Goal: Check status: Check status

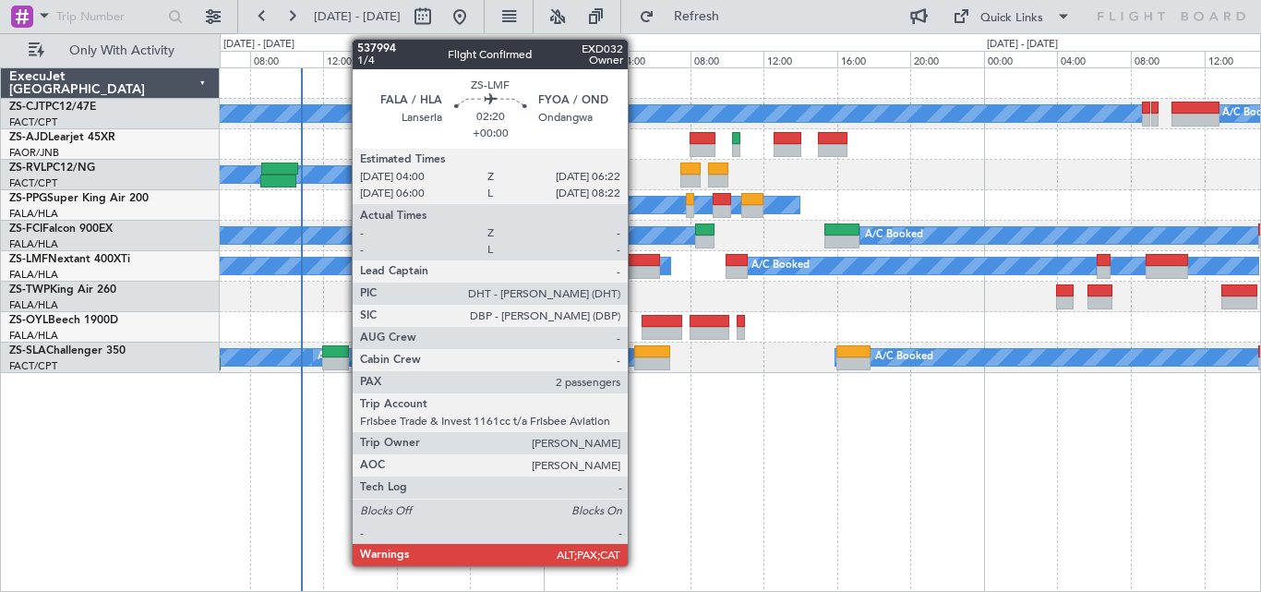
click at [636, 271] on div at bounding box center [638, 272] width 44 height 13
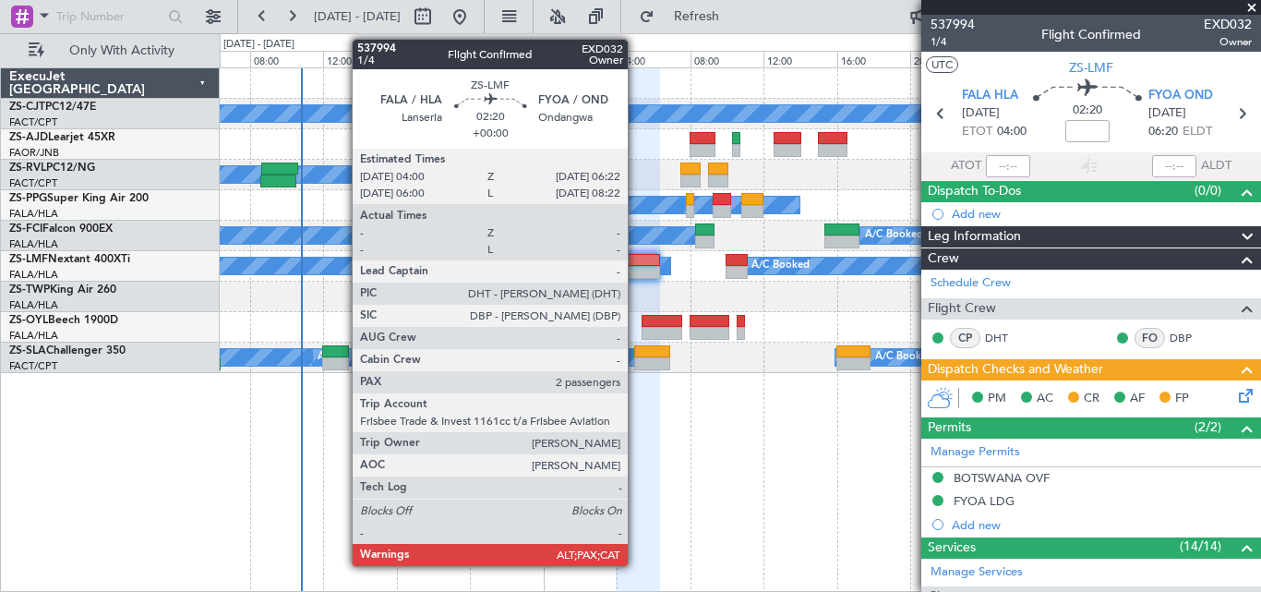
type input "7"
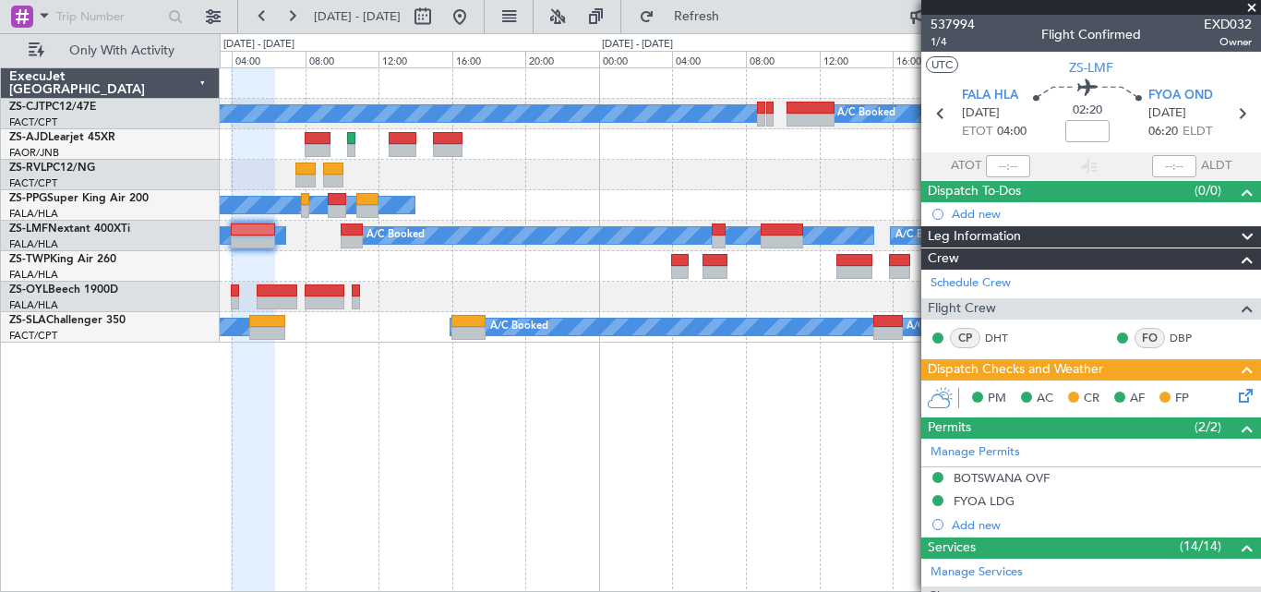
click at [464, 482] on div "A/C Booked A/C Booked A/C Booked A/C Booked A/C Booked A/C Booked A/C Booked A/…" at bounding box center [740, 329] width 1041 height 524
click at [618, 436] on div "A/C Booked A/C Booked A/C Booked A/C Booked A/C Booked A/C Booked A/C Booked A/…" at bounding box center [740, 329] width 1041 height 524
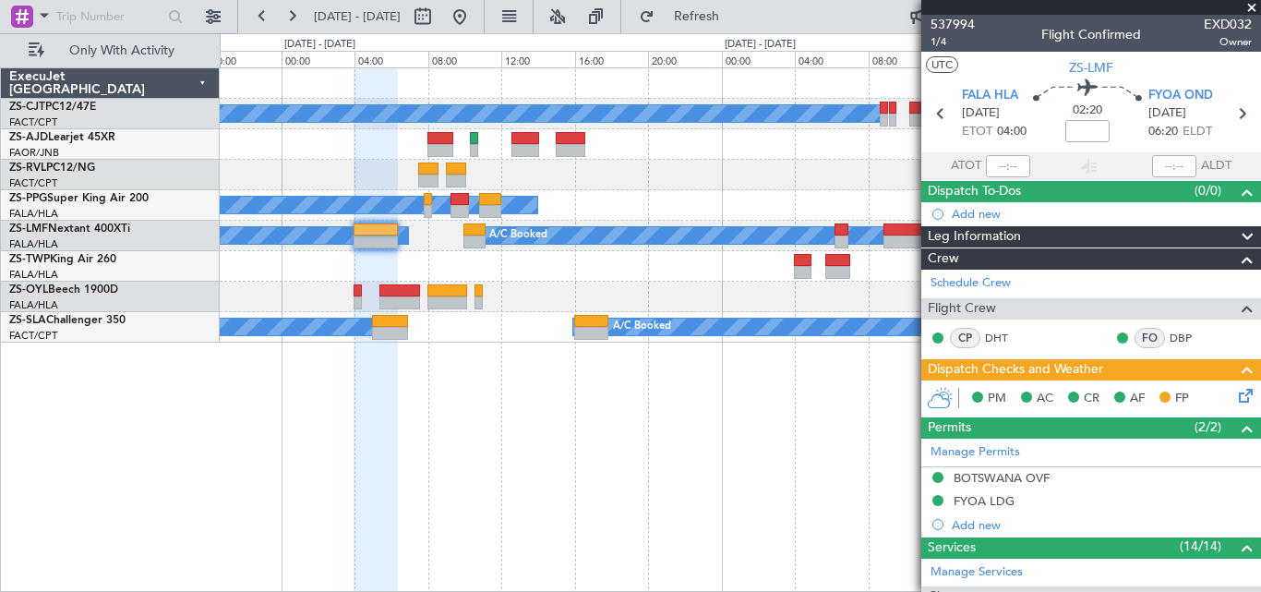
click at [423, 379] on div "A/C Booked A/C Booked A/C Booked A/C Booked A/C Booked A/C Booked A/C Booked A/…" at bounding box center [740, 329] width 1041 height 524
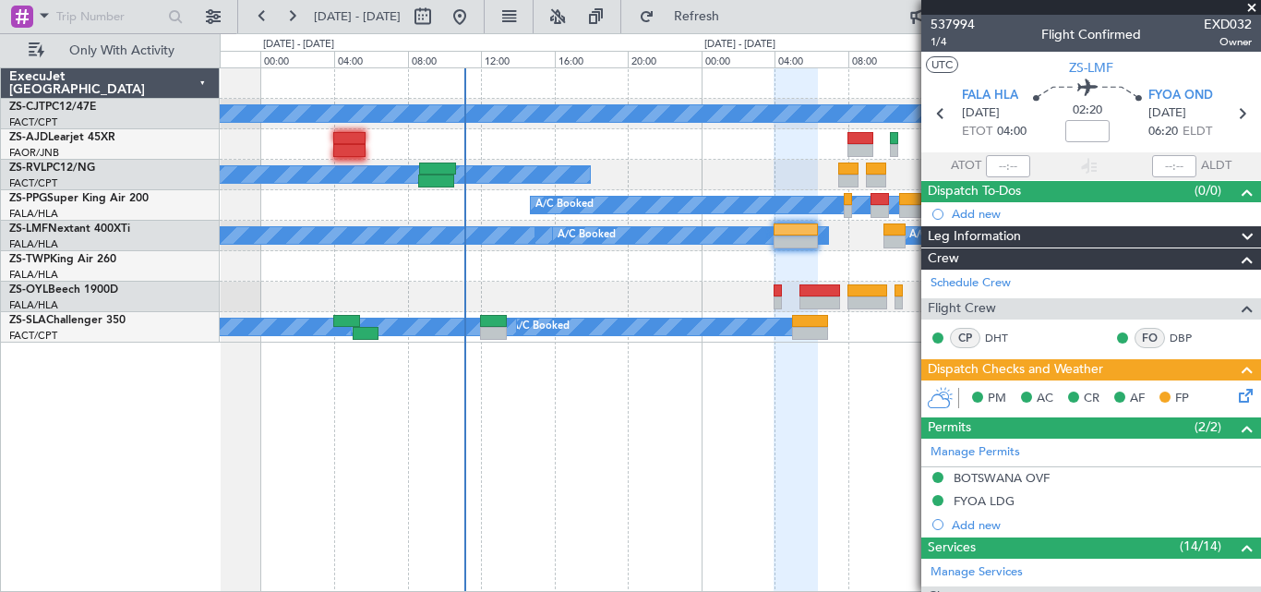
click at [804, 419] on div at bounding box center [796, 330] width 44 height 524
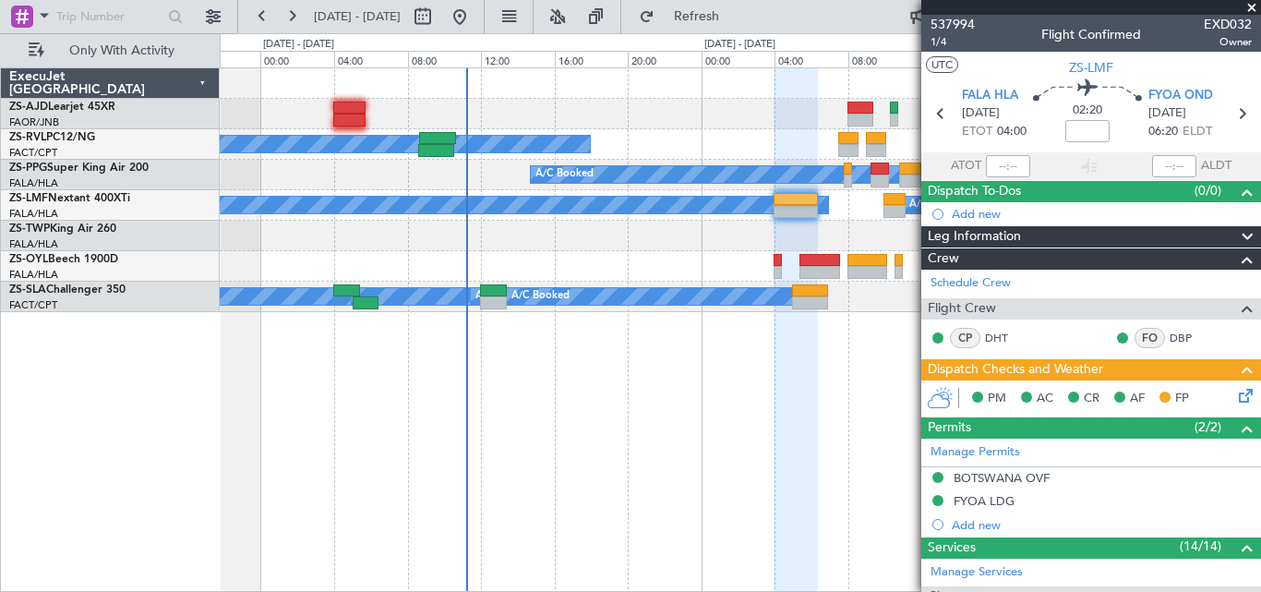
scroll to position [687, 0]
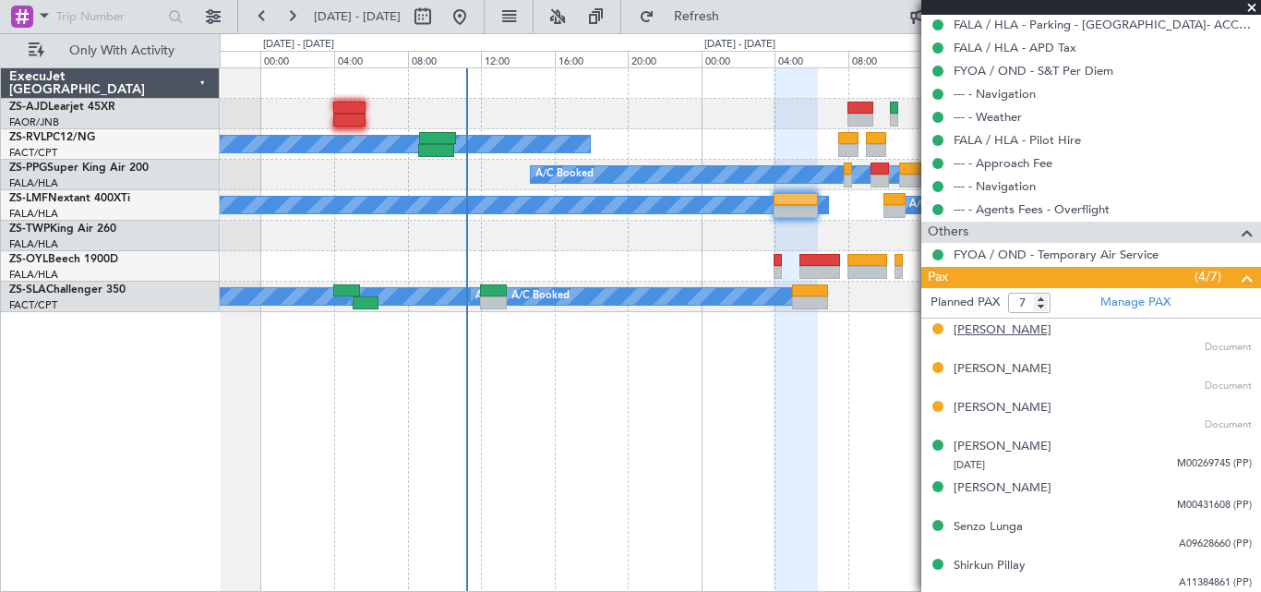
click at [994, 325] on div "[PERSON_NAME]" at bounding box center [1003, 330] width 98 height 18
click at [965, 368] on div "[PERSON_NAME]" at bounding box center [1003, 369] width 98 height 18
click at [1010, 416] on div "[PERSON_NAME] Document" at bounding box center [1103, 415] width 298 height 33
click at [1010, 413] on div "[PERSON_NAME]" at bounding box center [1003, 408] width 98 height 18
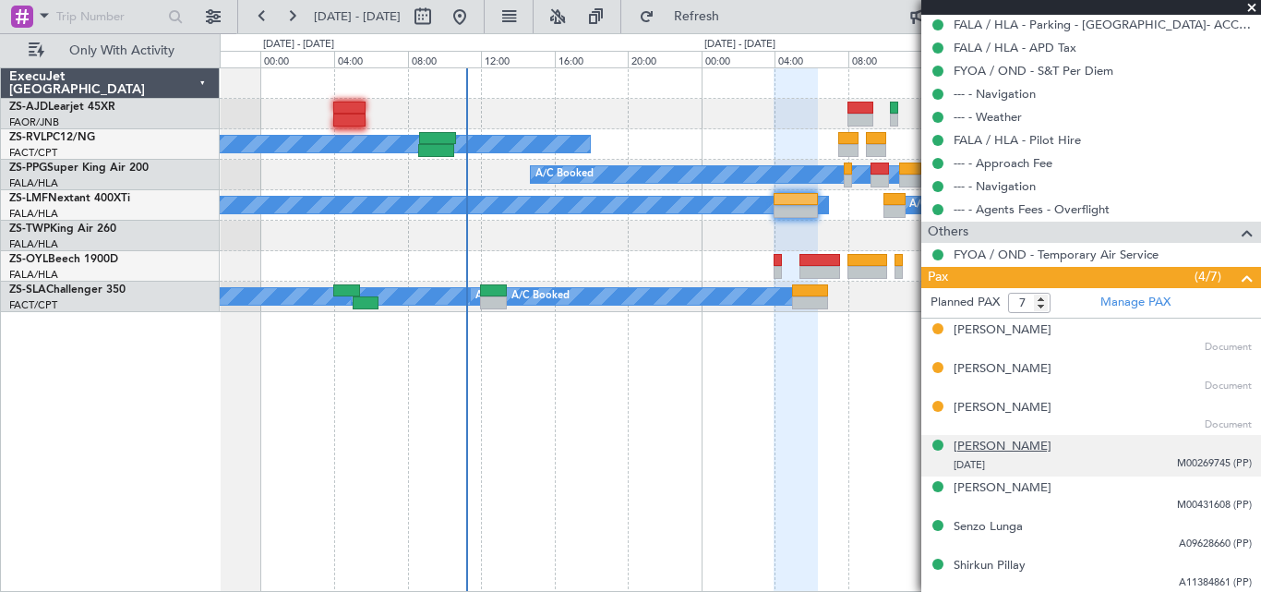
click at [1012, 447] on div "[PERSON_NAME]" at bounding box center [1003, 447] width 98 height 18
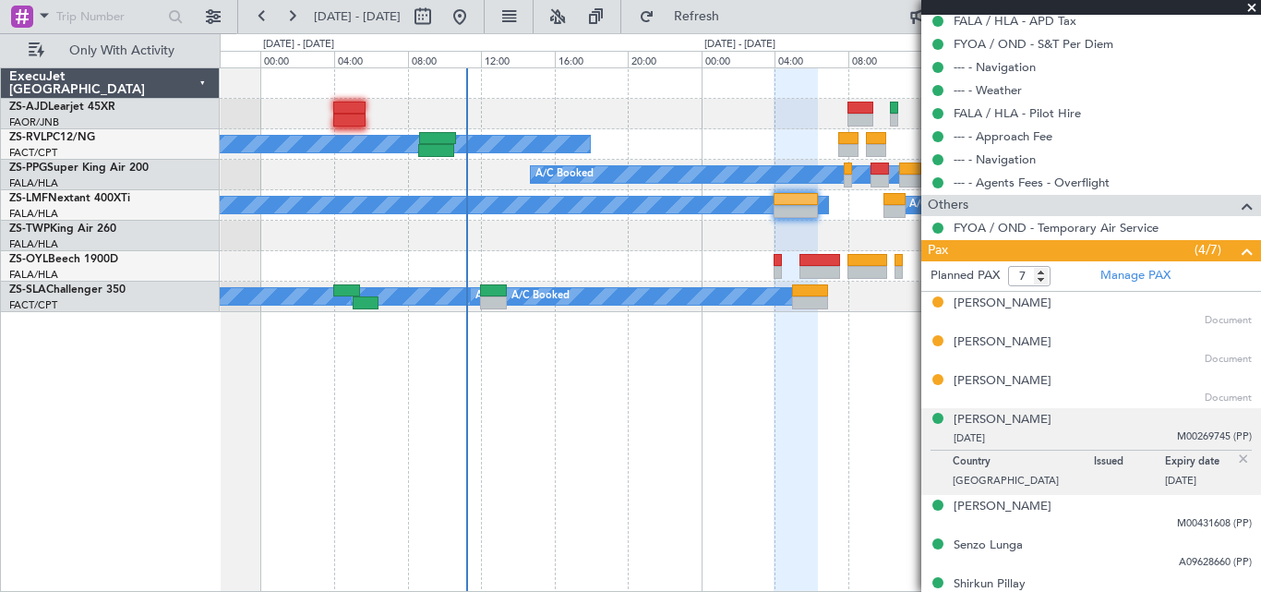
scroll to position [732, 0]
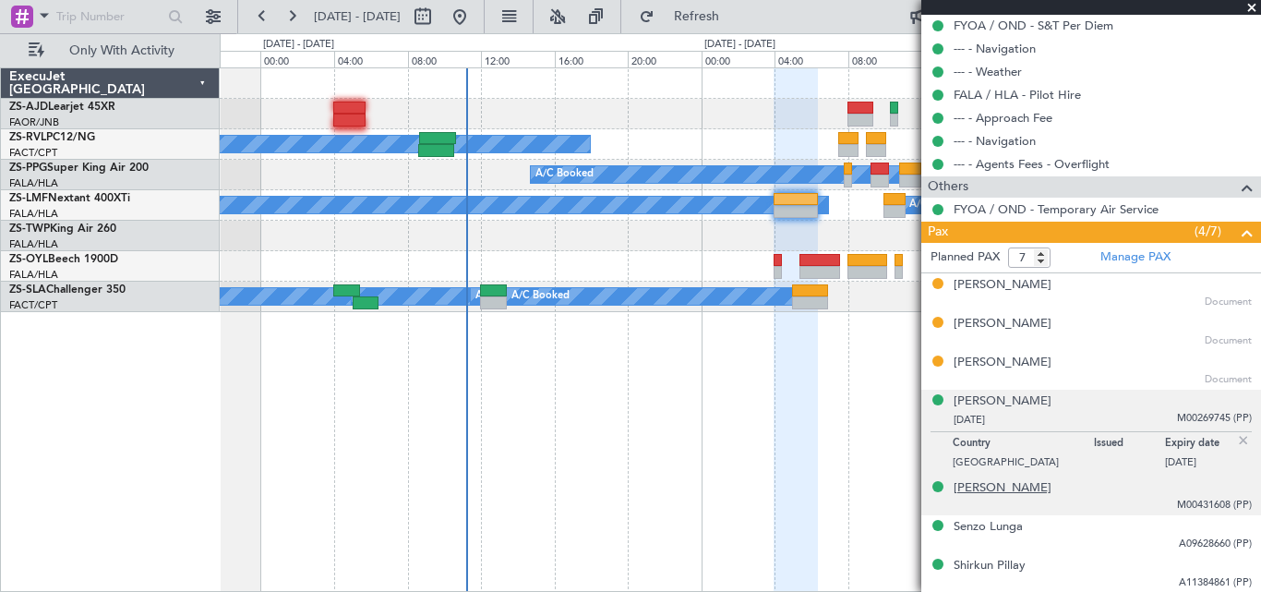
click at [997, 487] on div "[PERSON_NAME]" at bounding box center [1003, 488] width 98 height 18
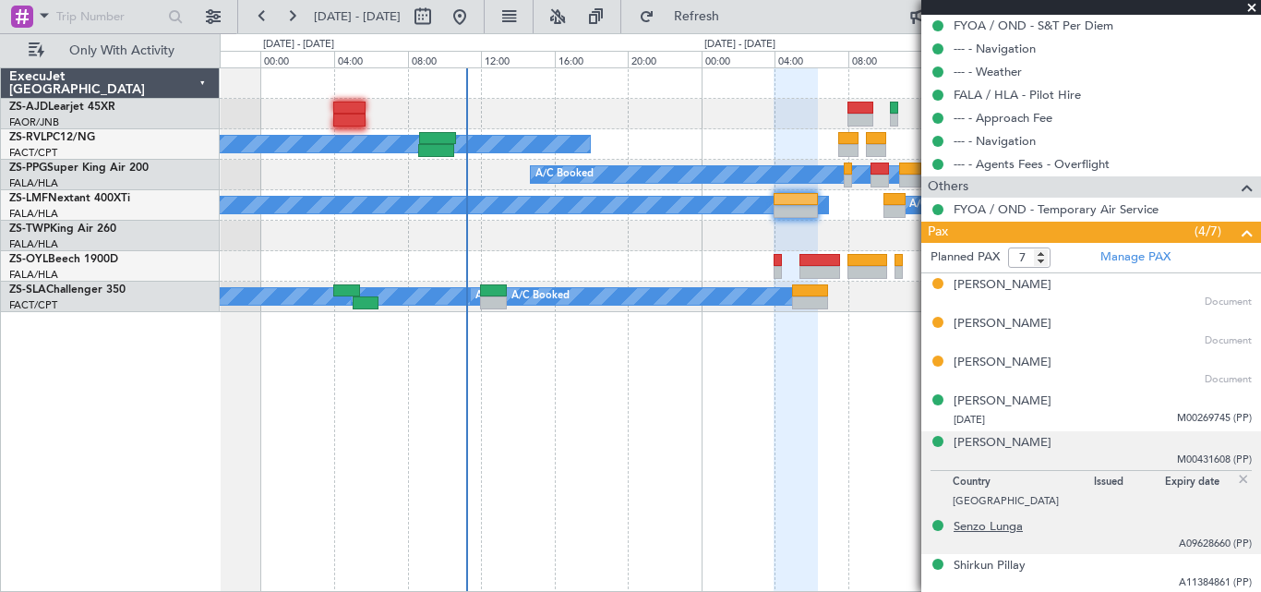
click at [1004, 532] on div "Senzo Lunga" at bounding box center [988, 527] width 69 height 18
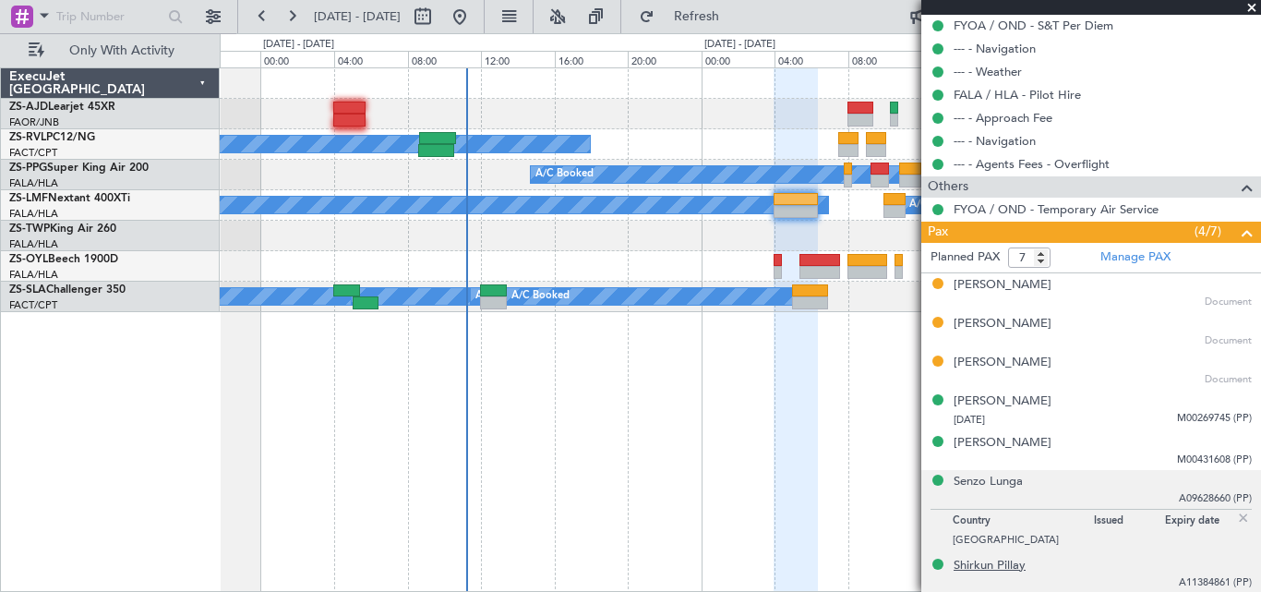
click at [987, 569] on div "Shirkun Pillay" at bounding box center [990, 566] width 72 height 18
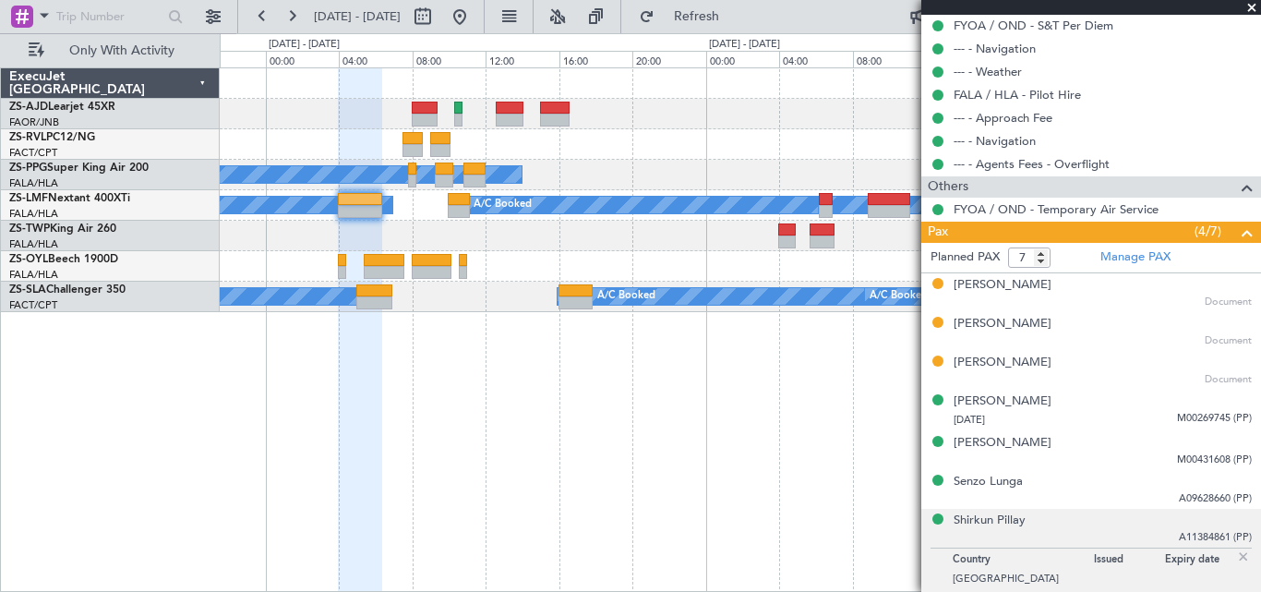
click at [247, 389] on div "A/C Booked A/C Booked A/C Booked A/C Booked A/C Unavailable A/C Booked A/C Book…" at bounding box center [740, 329] width 1041 height 524
